Goal: Task Accomplishment & Management: Use online tool/utility

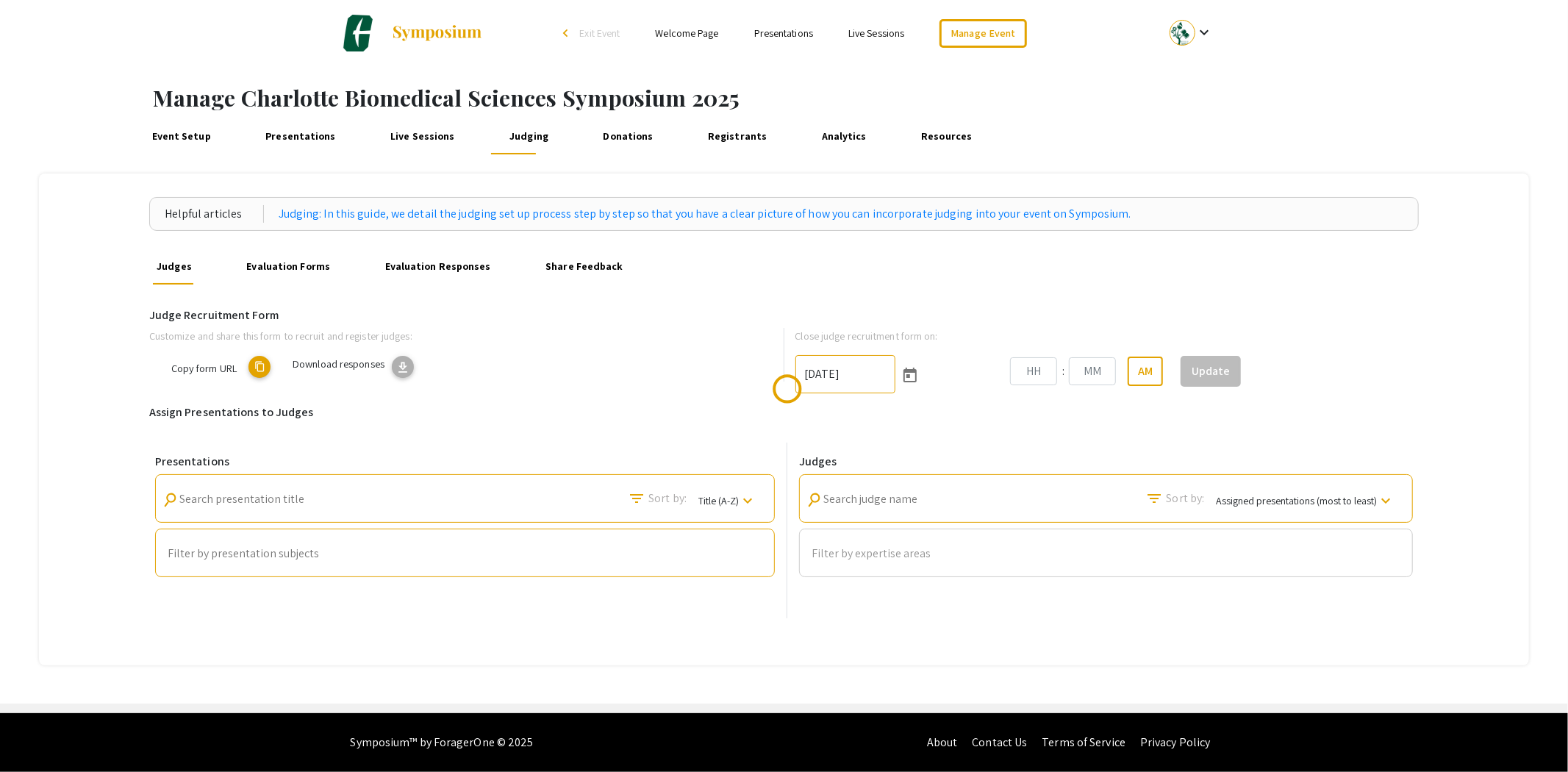
type input "[DATE]"
type input "10"
type input "52"
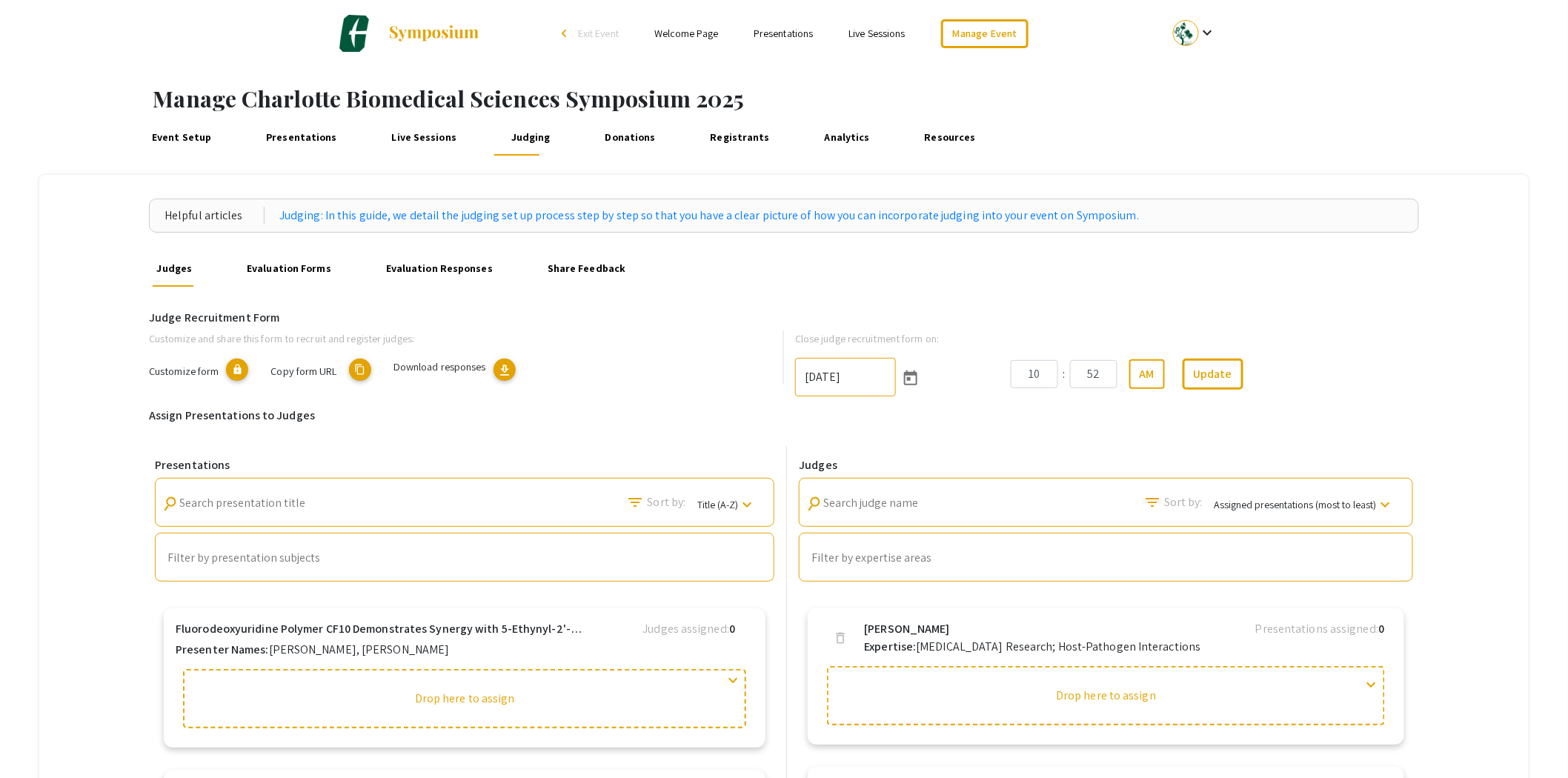
click at [452, 367] on span "Download responses" at bounding box center [439, 366] width 92 height 14
click at [507, 359] on button "download" at bounding box center [505, 370] width 23 height 23
